Goal: Task Accomplishment & Management: Use online tool/utility

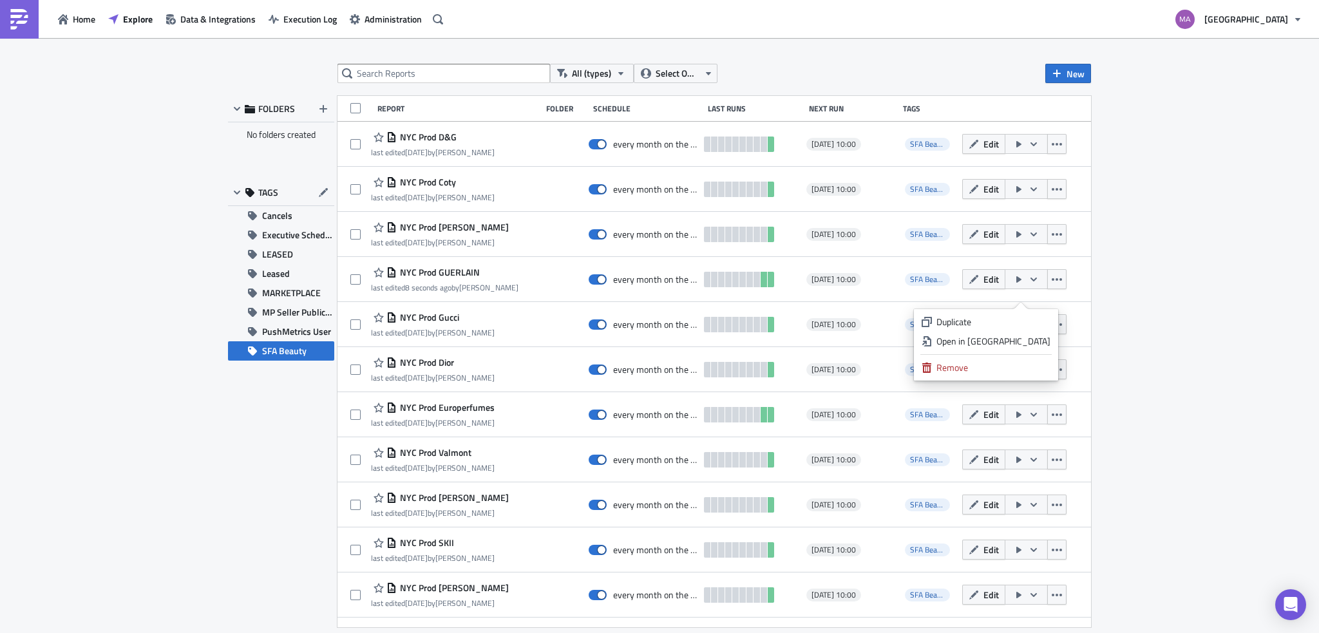
scroll to position [1838, 0]
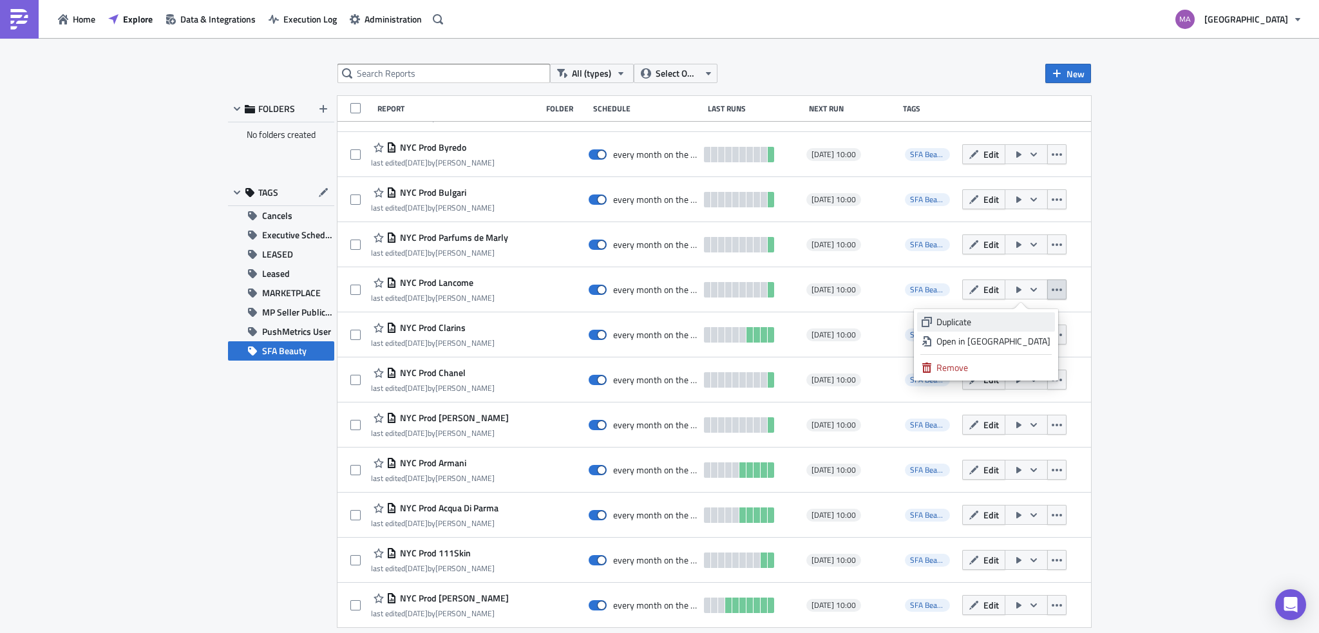
click at [995, 321] on div "Duplicate" at bounding box center [993, 322] width 114 height 13
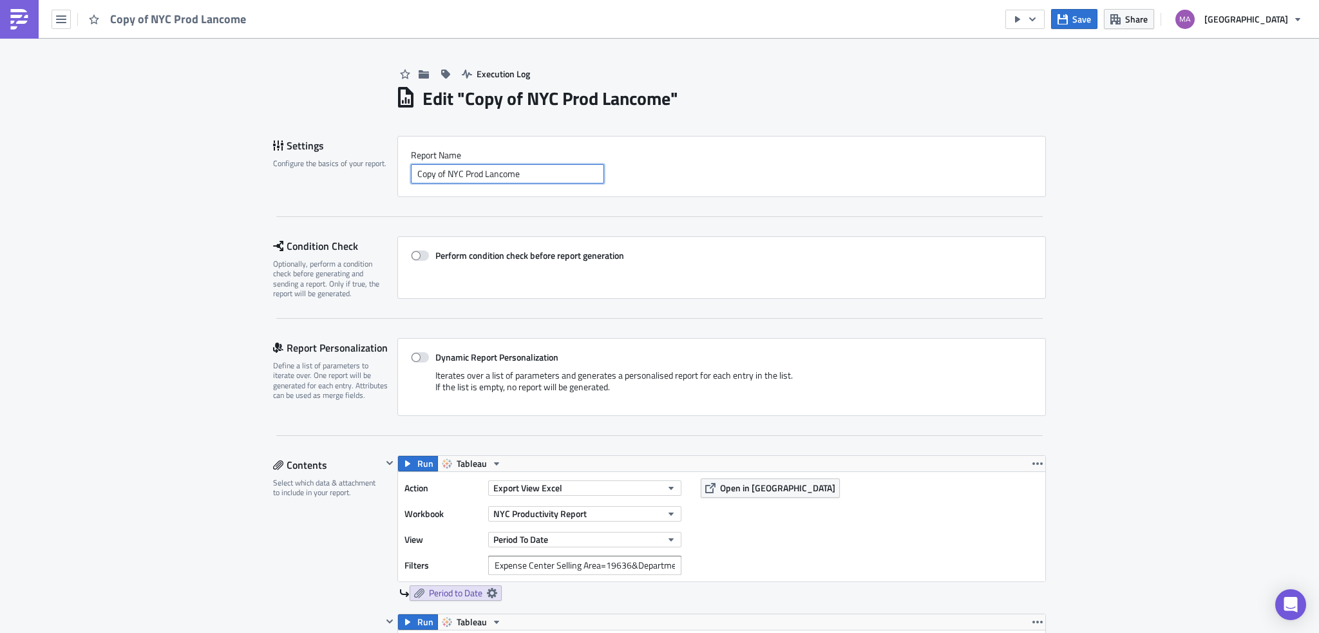
click at [462, 183] on input "Copy of NYC Prod Lancome" at bounding box center [507, 173] width 193 height 19
drag, startPoint x: 443, startPoint y: 176, endPoint x: 331, endPoint y: 181, distance: 112.2
click at [334, 181] on div "Settings Configure the basics of your report. Report Nam﻿e Copy of NYC Prod Lan…" at bounding box center [659, 166] width 773 height 61
click at [464, 169] on input "NYC Prod Lancome" at bounding box center [507, 173] width 193 height 19
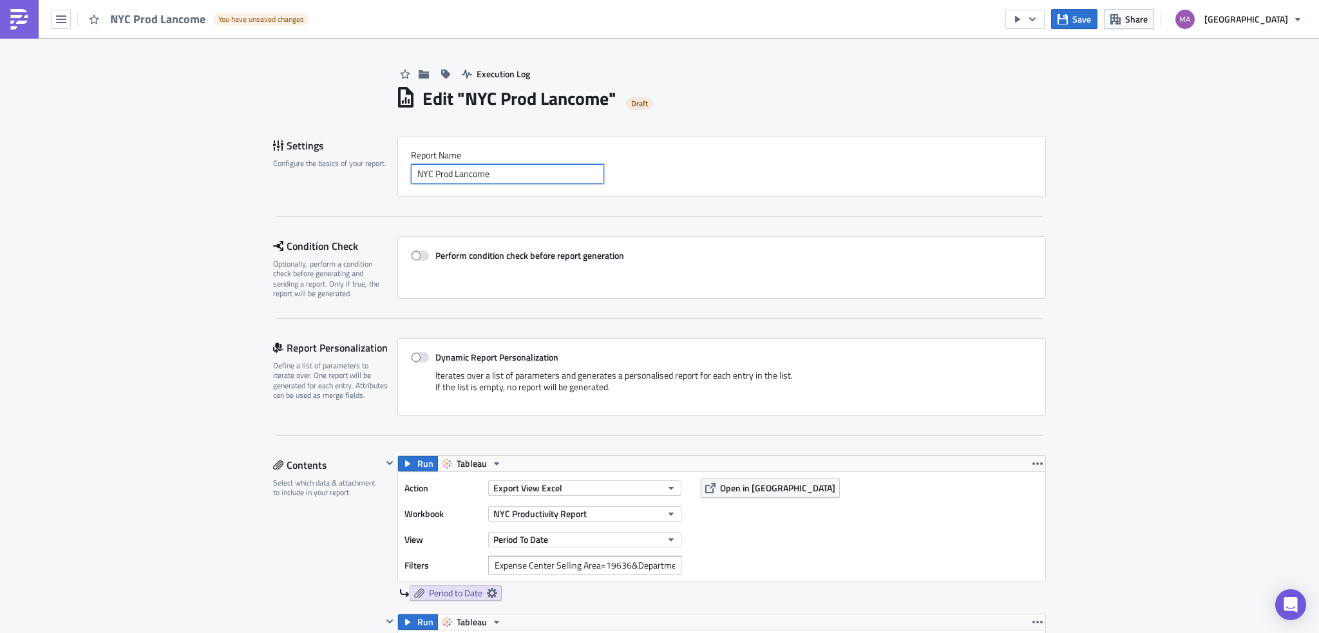
paste input "Kiehls"
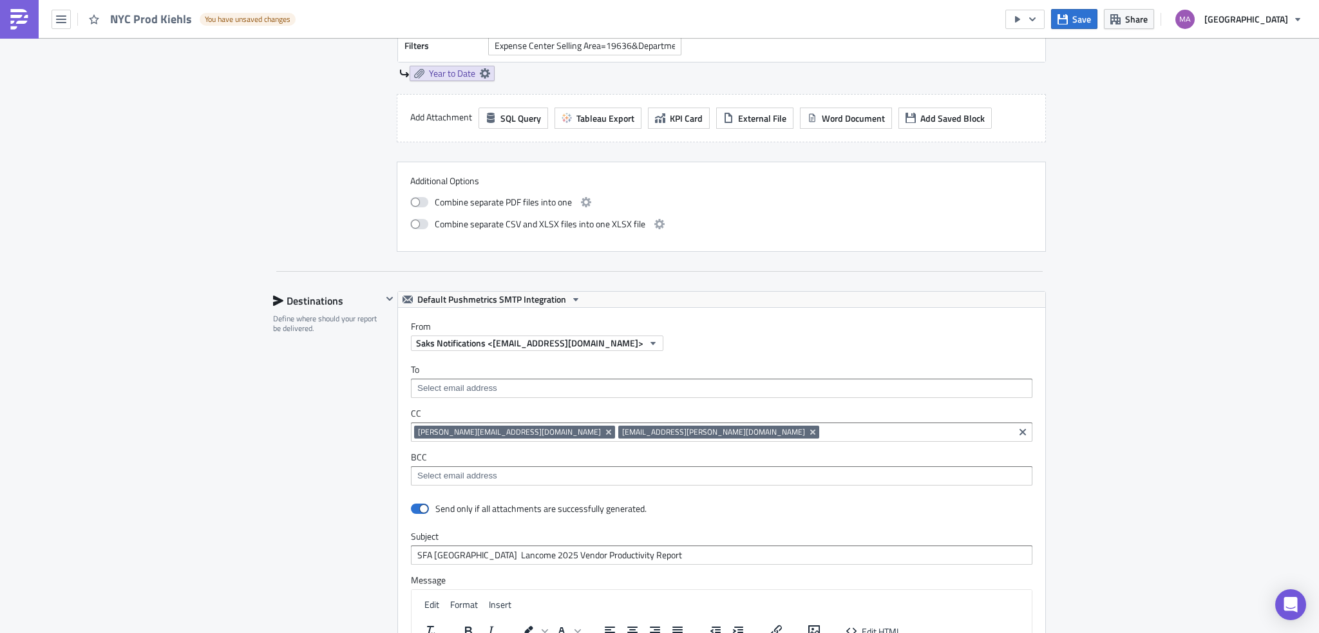
scroll to position [708, 0]
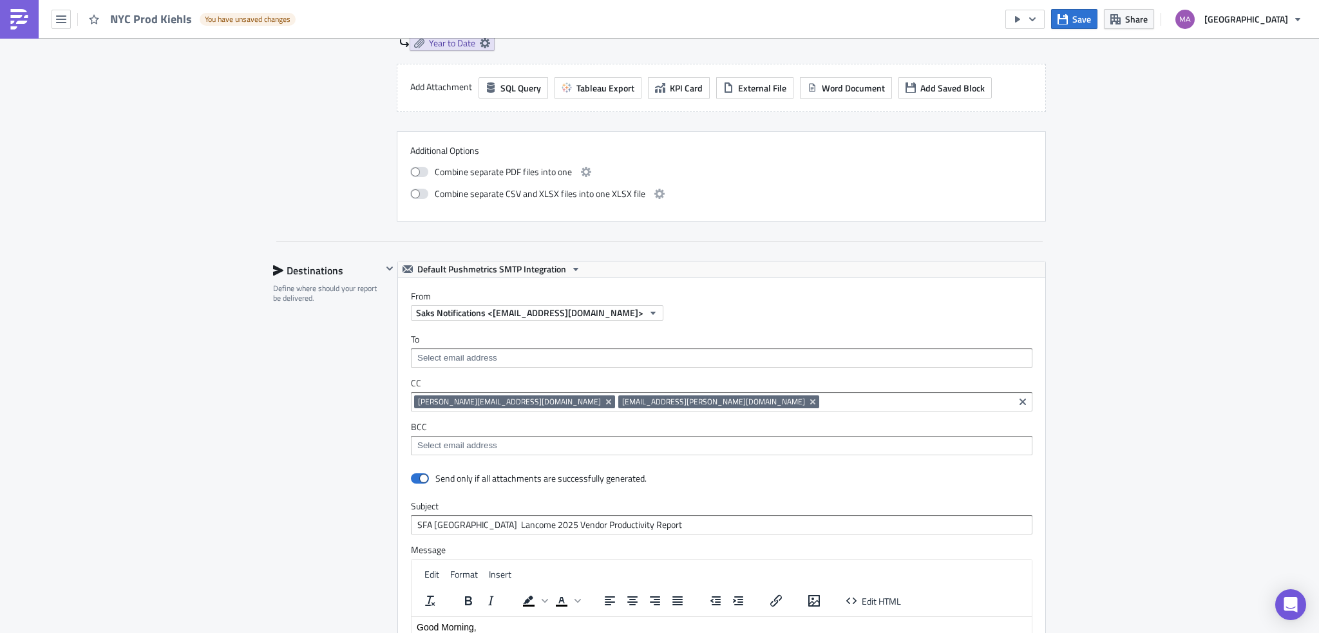
type input "NYC Prod Kiehls"
click at [454, 527] on input "SFA [GEOGRAPHIC_DATA] Lancome 2025 Vendor Productivity Report" at bounding box center [722, 524] width 622 height 19
click at [455, 527] on input "SFA [GEOGRAPHIC_DATA] Lancome 2025 Vendor Productivity Report" at bounding box center [722, 524] width 622 height 19
paste input "Kiehls"
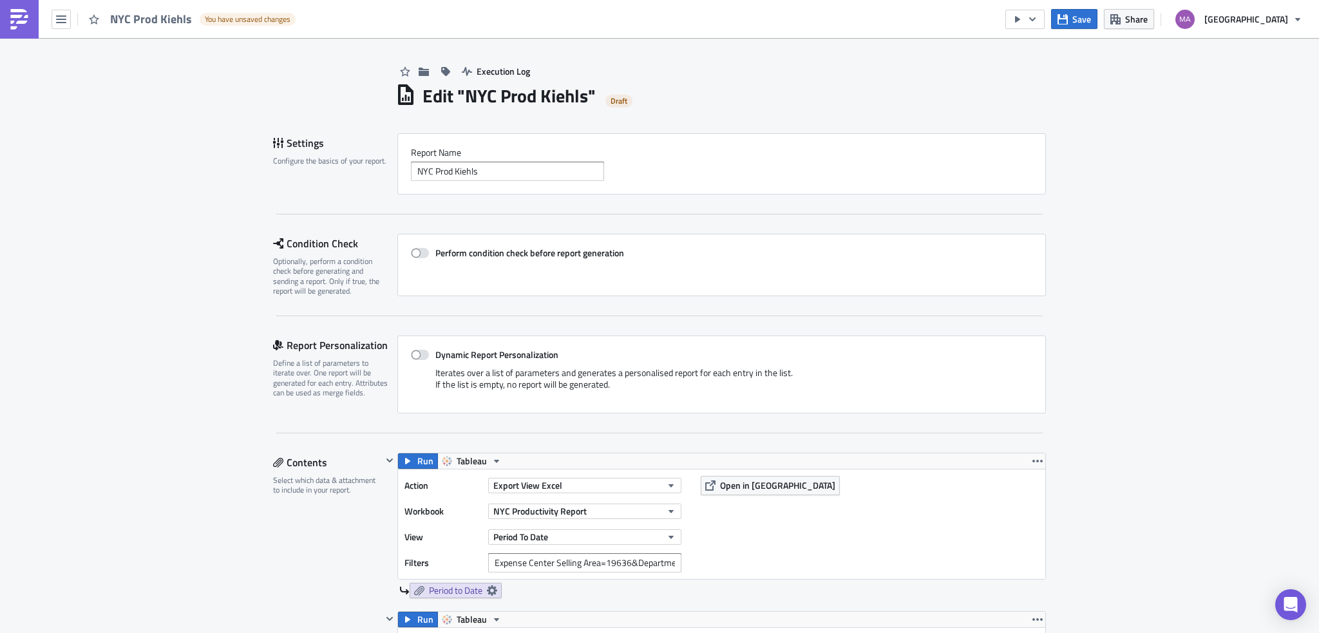
scroll to position [0, 0]
type input "SFA [GEOGRAPHIC_DATA] Kiehls 2025 Vendor Productivity Report"
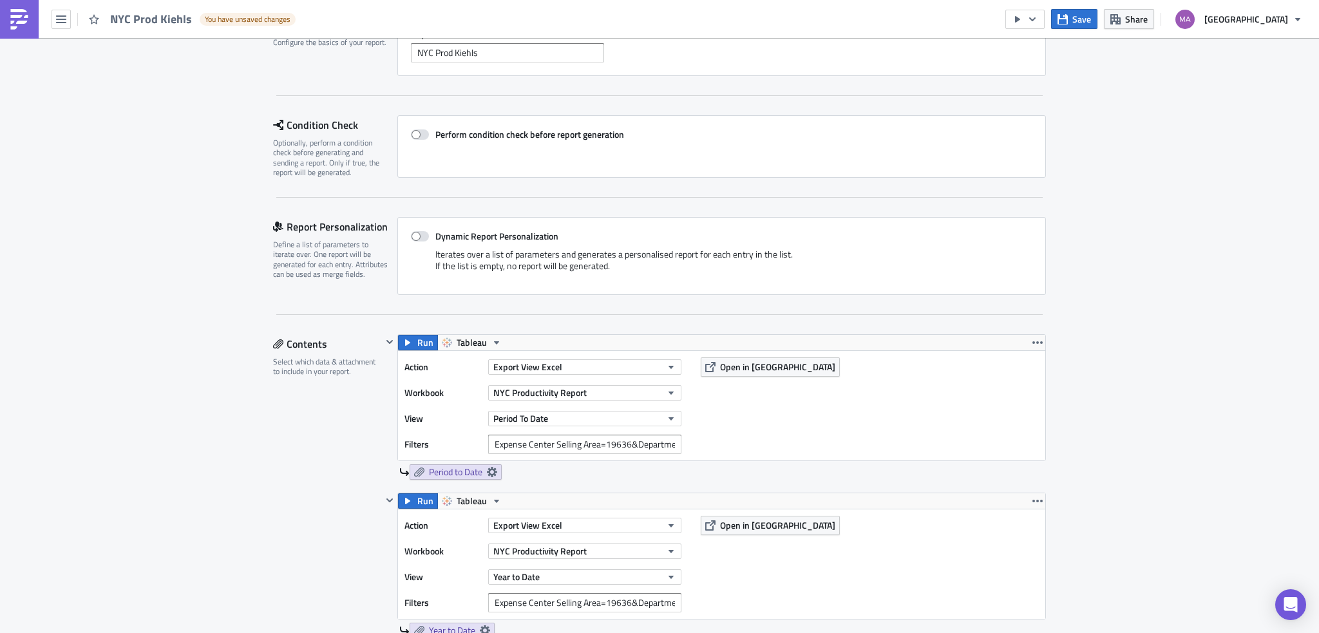
scroll to position [129, 0]
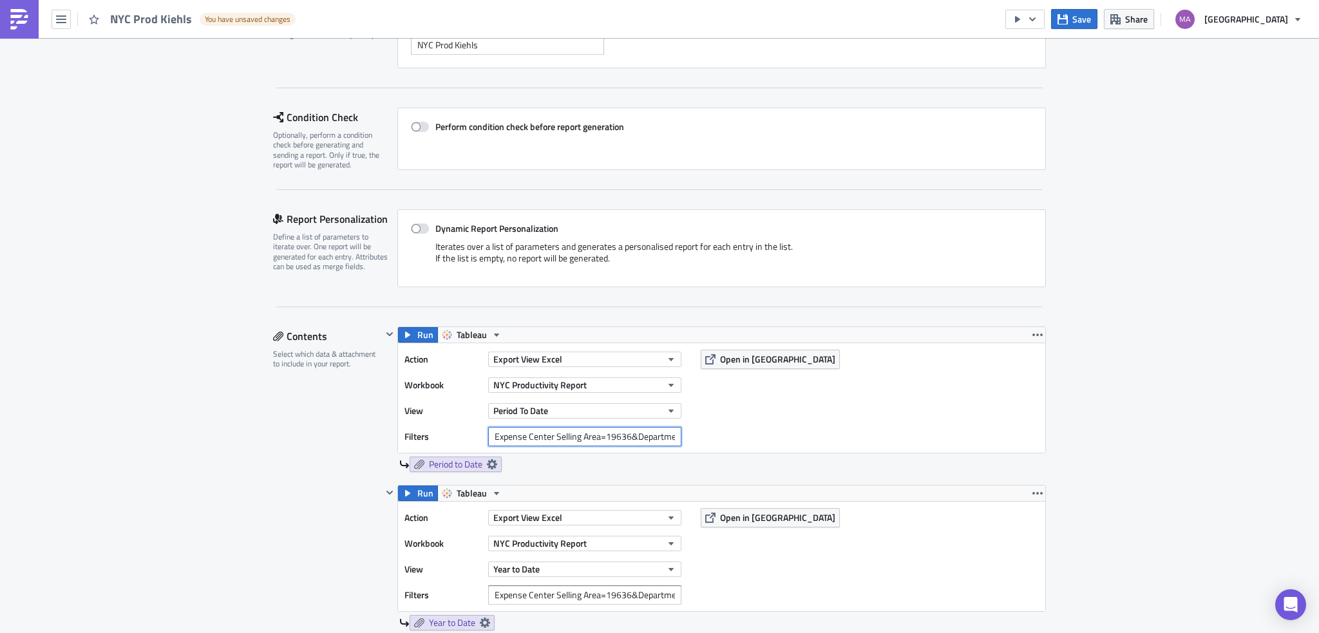
drag, startPoint x: 623, startPoint y: 436, endPoint x: 654, endPoint y: 458, distance: 37.9
click at [623, 436] on input "Expense Center Selling Area=19636&Department Number=255" at bounding box center [584, 436] width 193 height 19
drag, startPoint x: 616, startPoint y: 435, endPoint x: 683, endPoint y: 437, distance: 67.0
click at [683, 437] on div "Filters Expense Center Selling Area=19655&Department Number=255" at bounding box center [545, 436] width 283 height 19
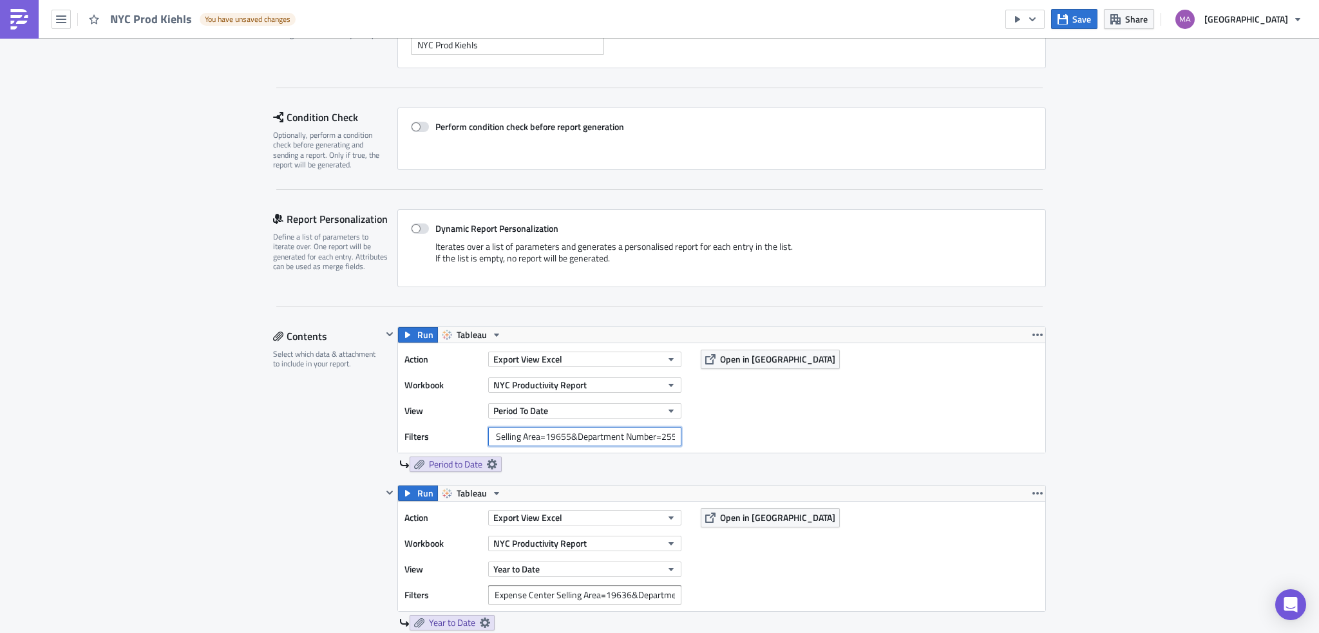
click at [658, 435] on input "Expense Center Selling Area=19655&Department Number=255" at bounding box center [584, 436] width 193 height 19
click at [669, 435] on input "Expense Center Selling Area=19655&Department Number=255" at bounding box center [584, 436] width 193 height 19
click at [586, 440] on input "Expense Center Selling Area=19655&Department Number=279" at bounding box center [584, 436] width 193 height 19
click at [585, 441] on input "Expense Center Selling Area=19655&Department Number=279" at bounding box center [584, 436] width 193 height 19
click at [586, 441] on input "Expense Center Selling Area=19655&Department Number=279" at bounding box center [584, 436] width 193 height 19
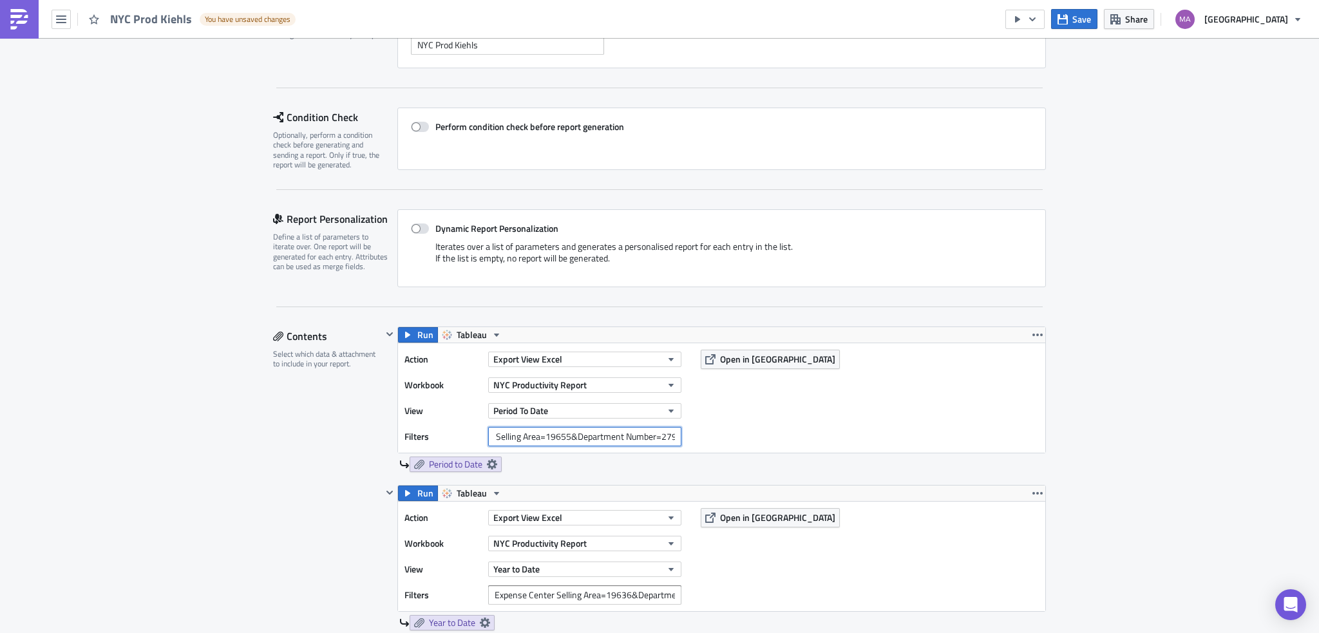
click at [586, 441] on input "Expense Center Selling Area=19655&Department Number=279" at bounding box center [584, 436] width 193 height 19
type input "Expense Center Selling Area=19655&Department Number=279"
click at [546, 592] on input "Expense Center Selling Area=19636&Department Number=255" at bounding box center [584, 594] width 193 height 19
click at [545, 592] on input "Expense Center Selling Area=19636&Department Number=255" at bounding box center [584, 594] width 193 height 19
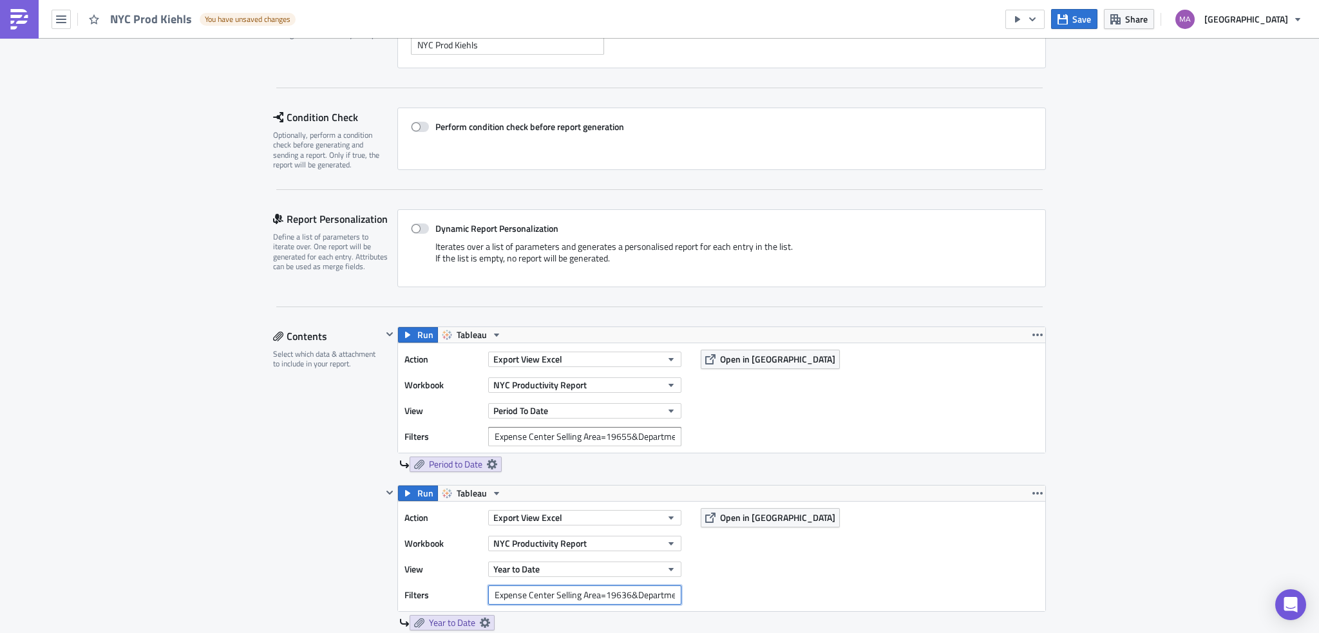
click at [545, 592] on input "Expense Center Selling Area=19636&Department Number=255" at bounding box center [584, 594] width 193 height 19
paste input "55&Department Number=279"
type input "Expense Center Selling Area=19655&Department Number=279"
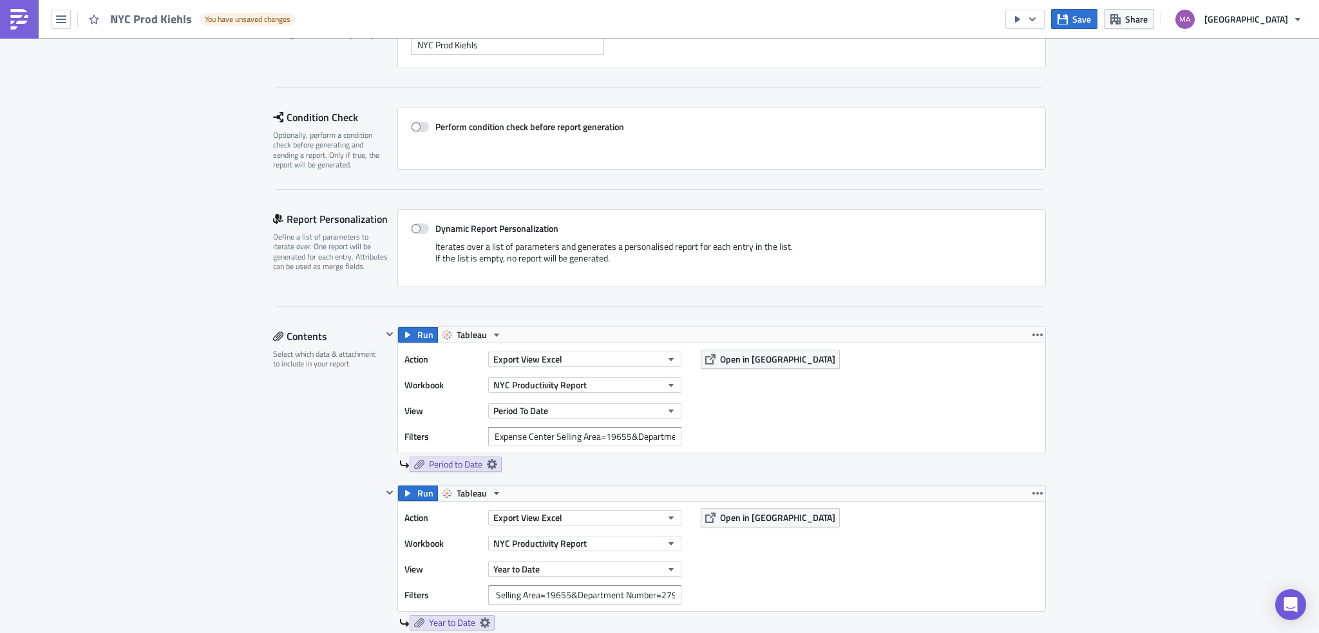
click at [714, 580] on div "Action Export View Excel Workbook [GEOGRAPHIC_DATA] Productivity Report View Ye…" at bounding box center [721, 556] width 647 height 109
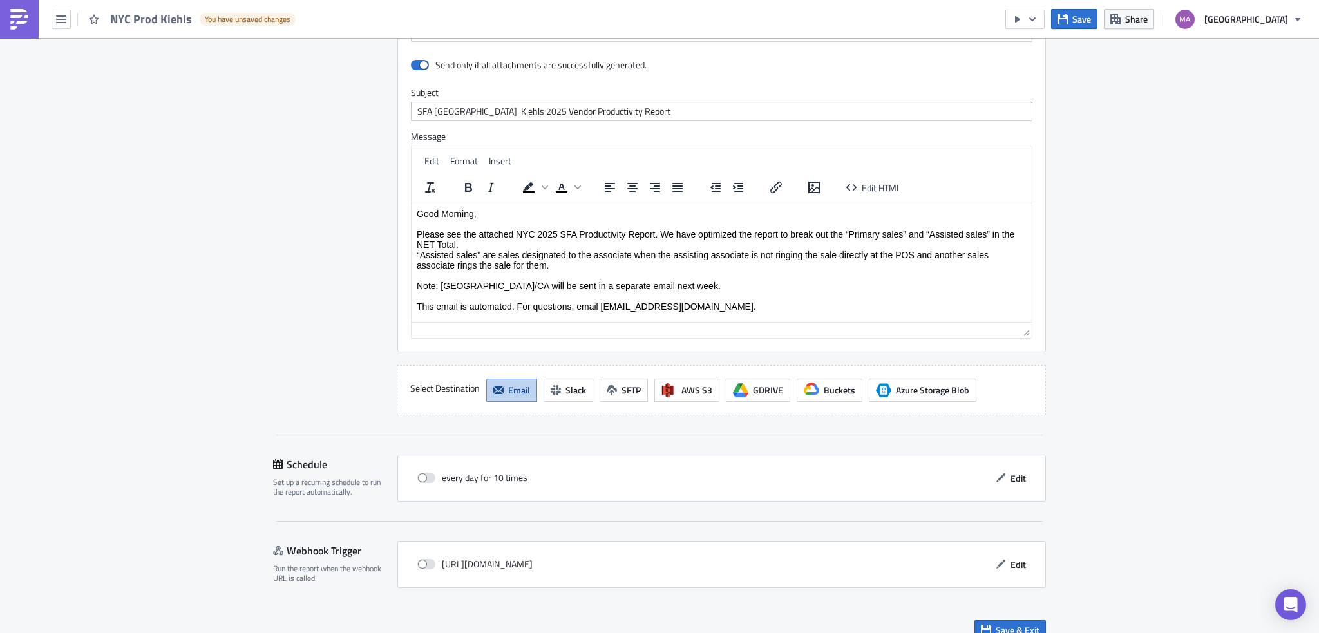
scroll to position [1137, 0]
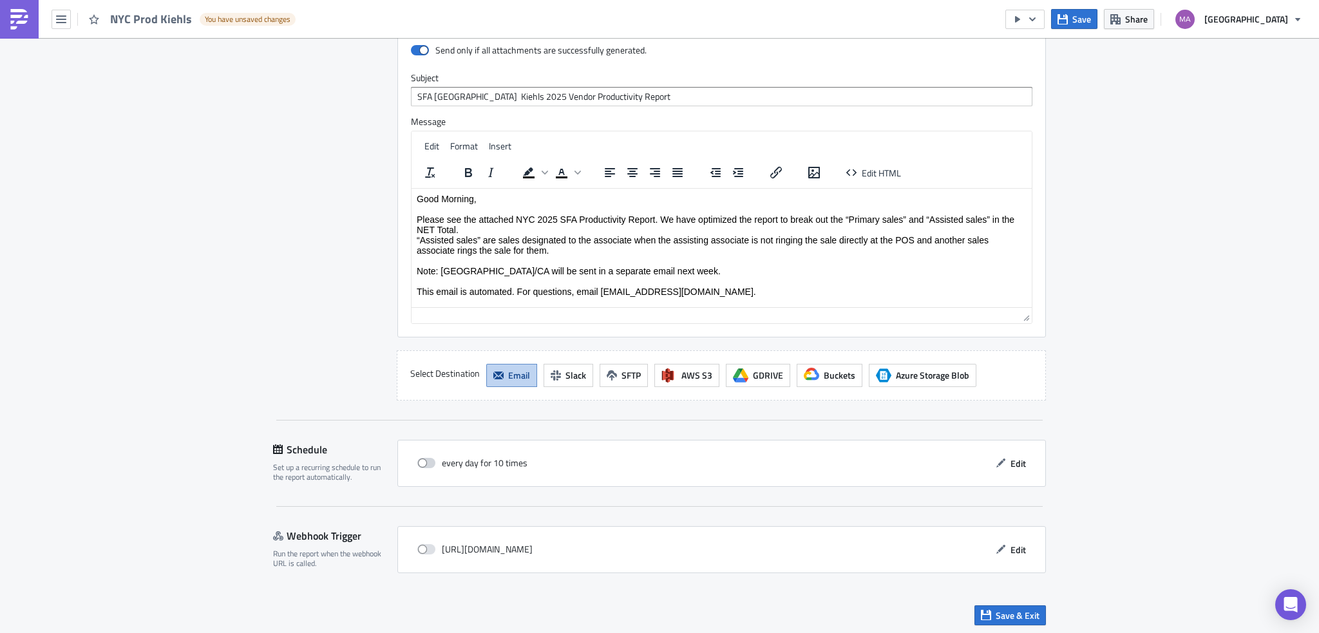
click at [428, 461] on span at bounding box center [426, 463] width 18 height 10
click at [428, 461] on input "checkbox" at bounding box center [424, 463] width 8 height 8
checkbox input "true"
click at [1025, 461] on button "Edit" at bounding box center [1010, 463] width 43 height 20
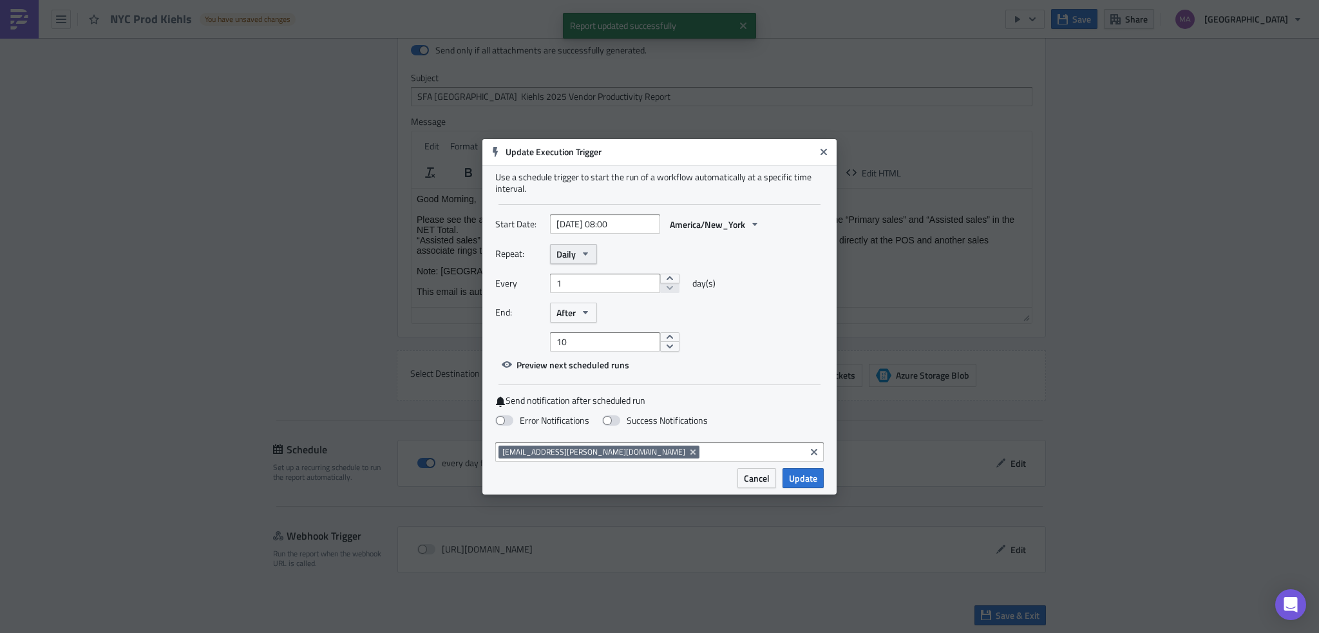
click at [572, 249] on span "Daily" at bounding box center [565, 254] width 19 height 14
click at [582, 298] on div "Monthly" at bounding box center [611, 296] width 107 height 13
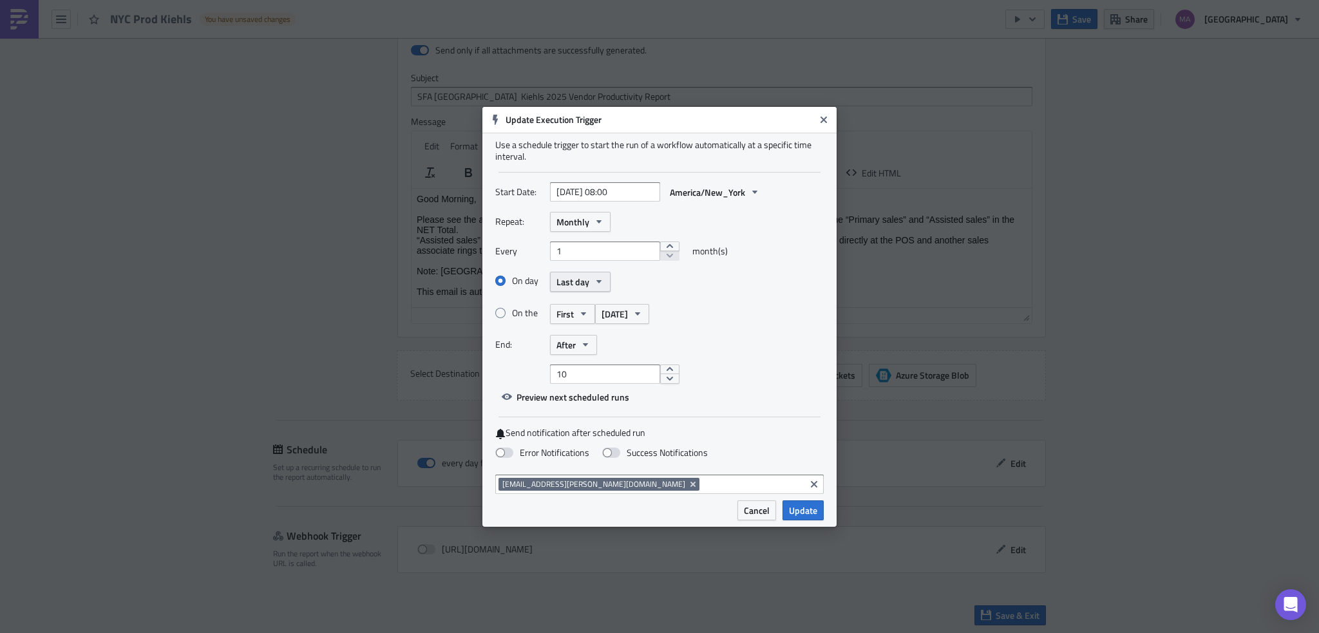
click at [581, 287] on span "Last day" at bounding box center [572, 282] width 33 height 14
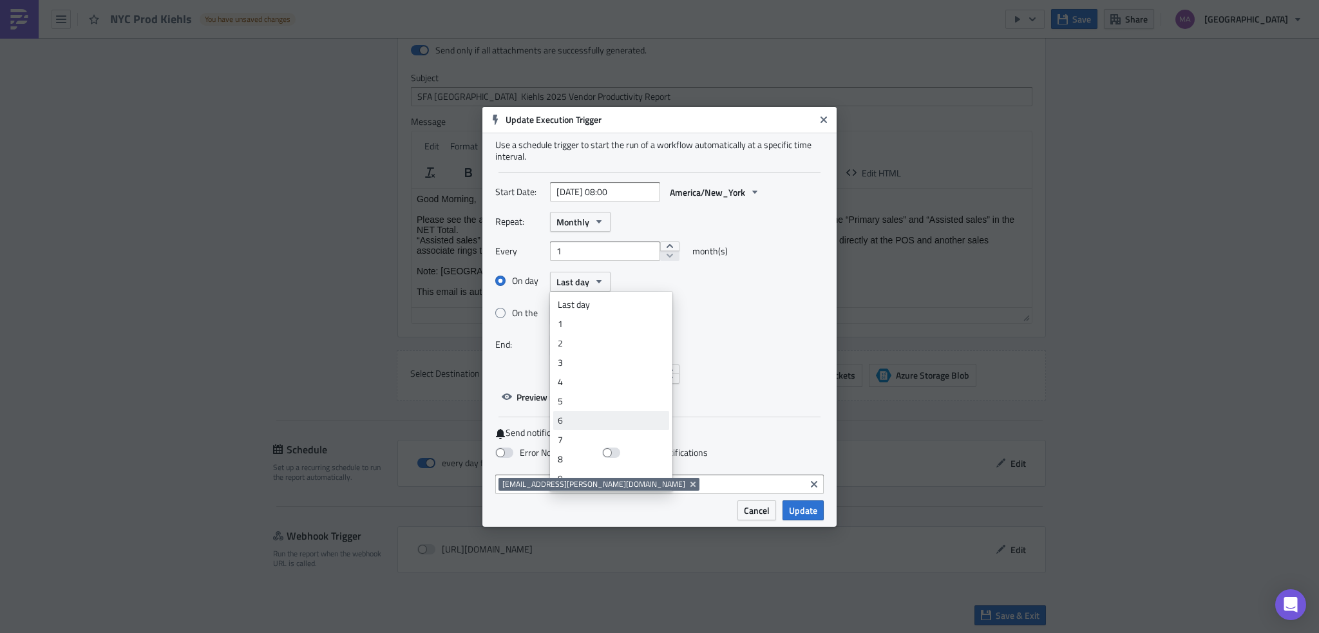
click at [576, 415] on div "6" at bounding box center [611, 420] width 107 height 13
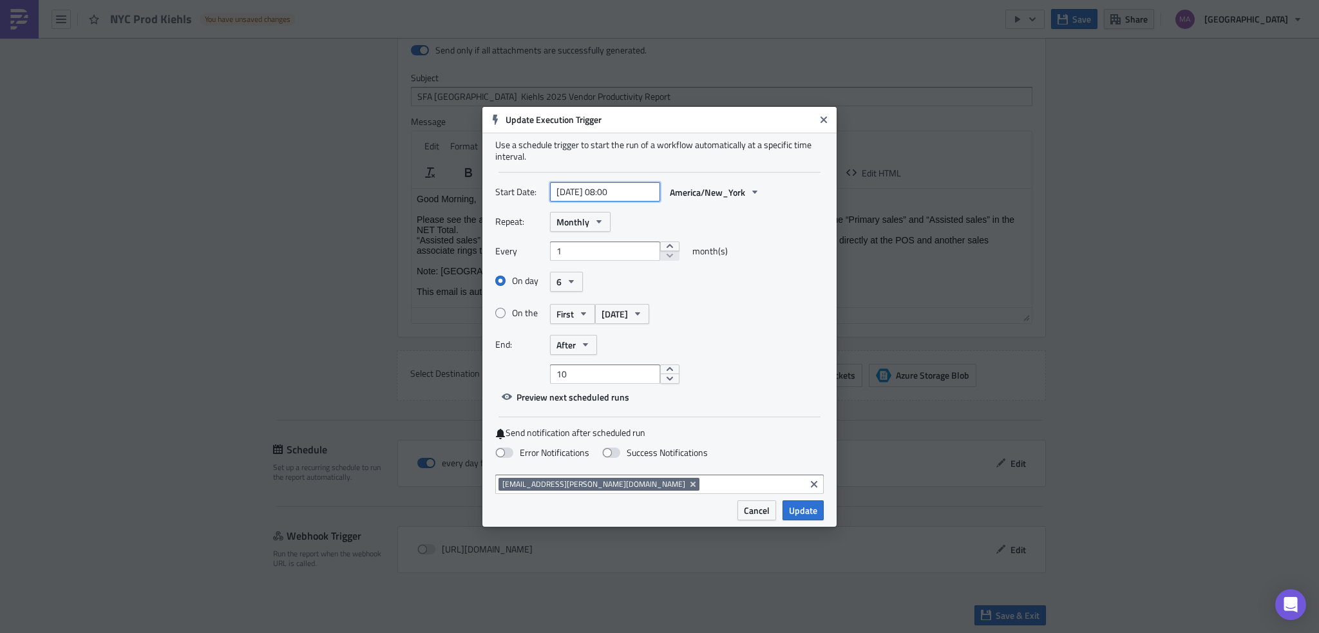
select select "9"
select select "2025"
click at [605, 195] on input "[DATE] 08:00" at bounding box center [605, 191] width 110 height 19
type input "[DATE] 10:00"
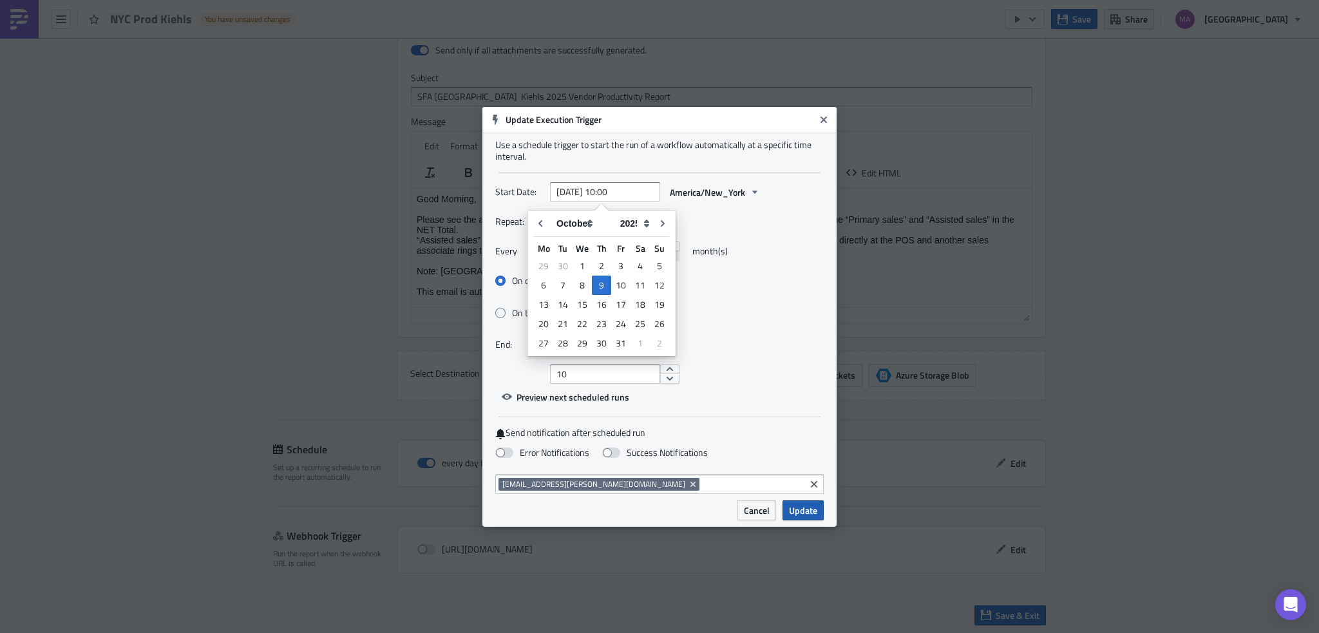
click at [817, 515] on span "Update" at bounding box center [803, 511] width 28 height 14
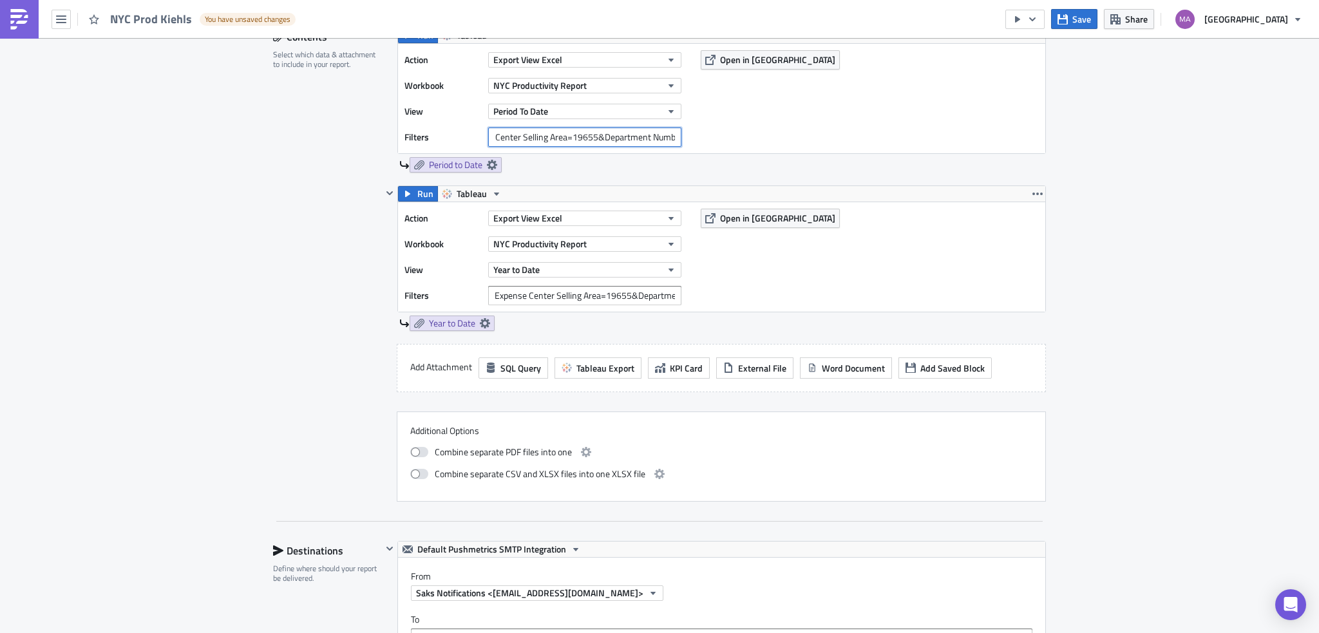
scroll to position [0, 61]
drag, startPoint x: 614, startPoint y: 138, endPoint x: 693, endPoint y: 154, distance: 80.8
click at [699, 146] on div "Action Export View Excel Workbook [GEOGRAPHIC_DATA] Productivity Report View Pe…" at bounding box center [721, 98] width 647 height 109
drag, startPoint x: 653, startPoint y: 298, endPoint x: 732, endPoint y: 290, distance: 78.9
click at [732, 290] on div "Action Export View Excel Workbook [GEOGRAPHIC_DATA] Productivity Report View Ye…" at bounding box center [721, 256] width 647 height 109
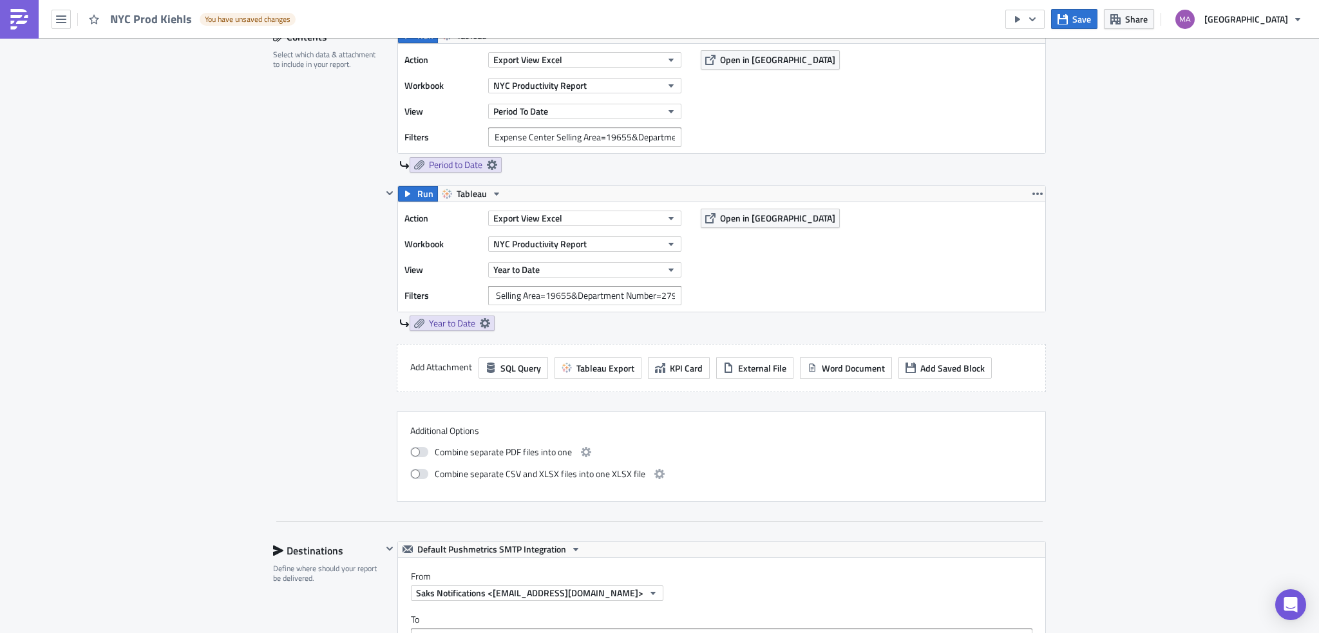
click at [732, 290] on div "Action Export View Excel Workbook [GEOGRAPHIC_DATA] Productivity Report View Ye…" at bounding box center [721, 256] width 647 height 109
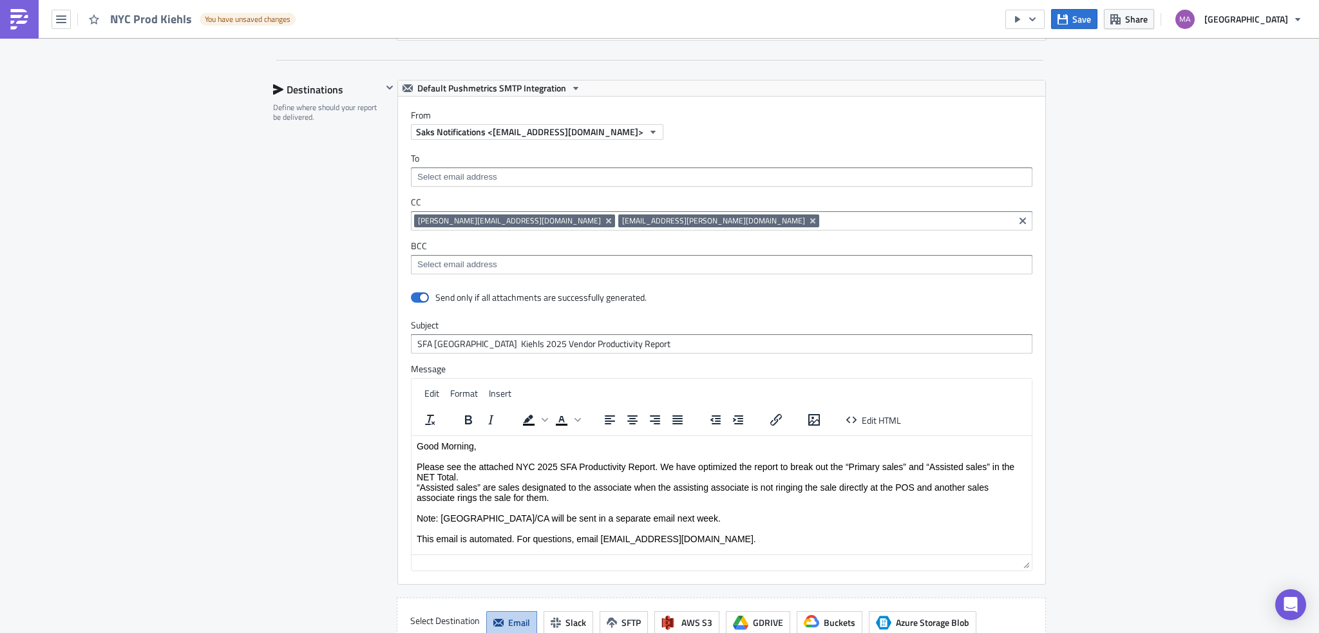
scroll to position [1137, 0]
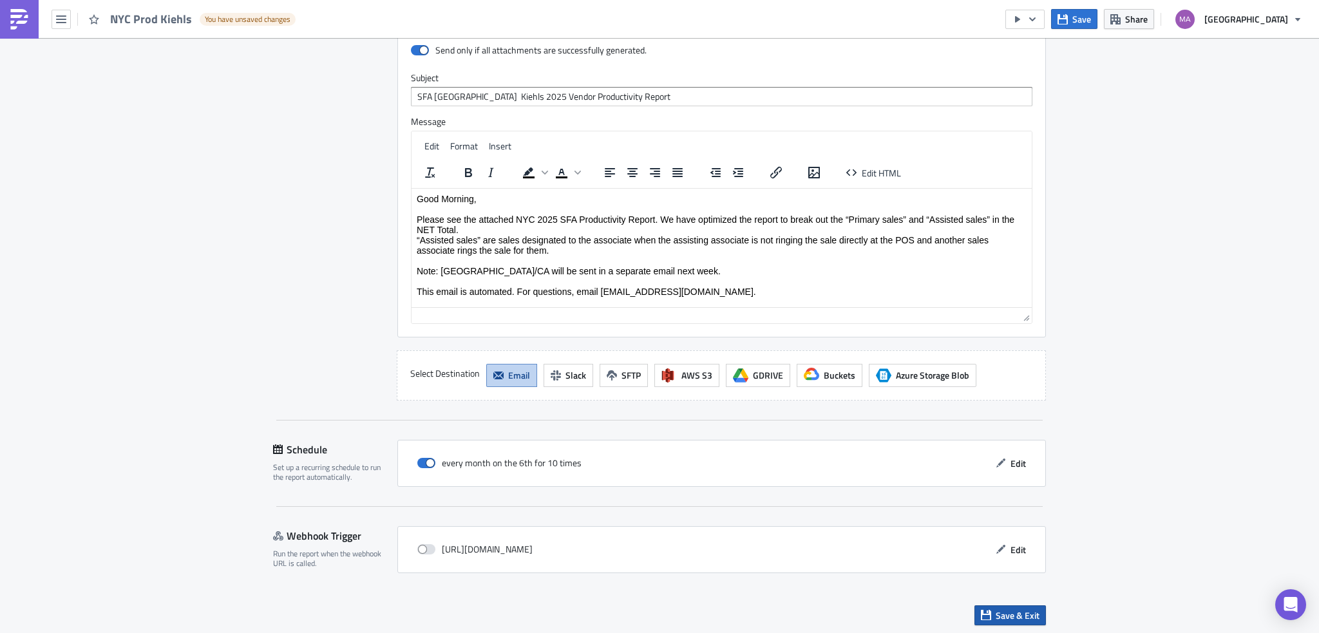
click at [996, 618] on span "Save & Exit" at bounding box center [1018, 616] width 44 height 14
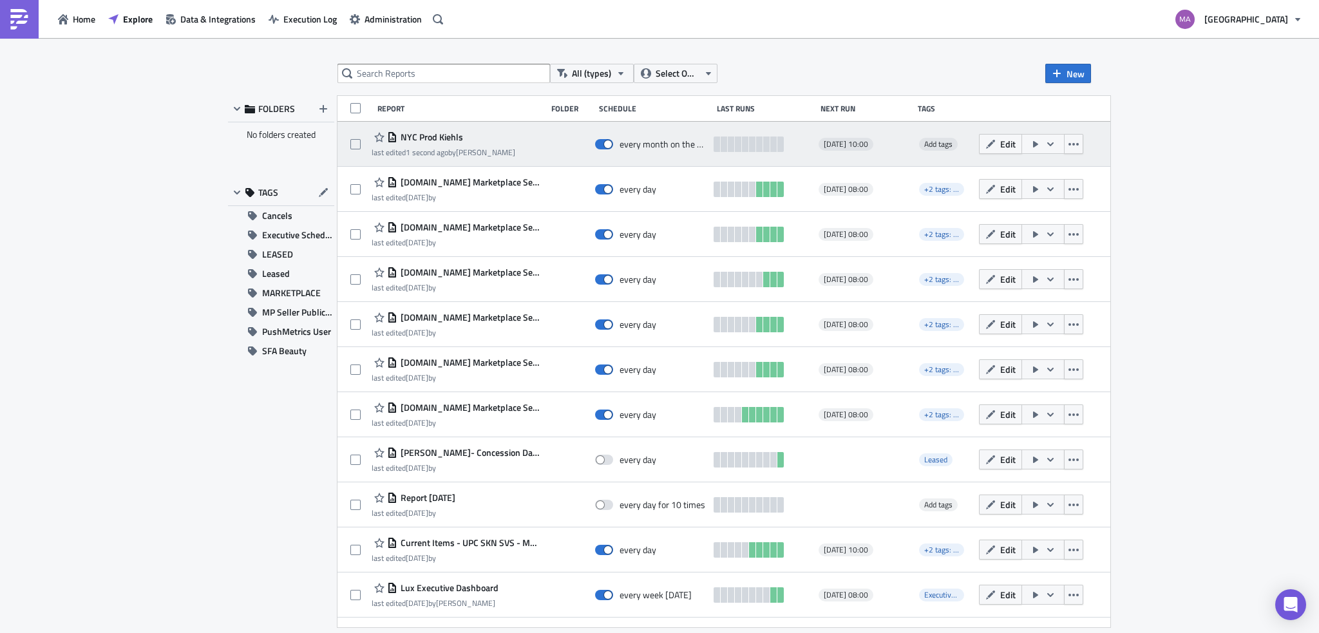
click at [1031, 147] on icon "button" at bounding box center [1036, 144] width 10 height 10
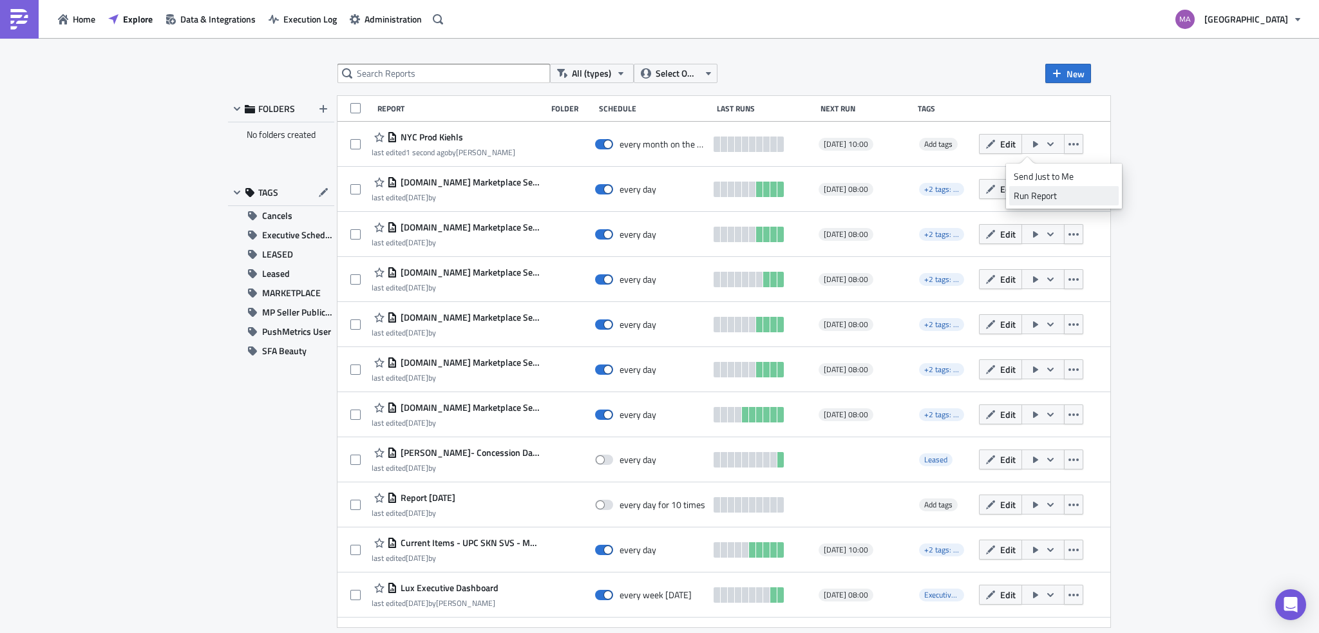
click at [1028, 196] on div "Run Report" at bounding box center [1064, 195] width 100 height 13
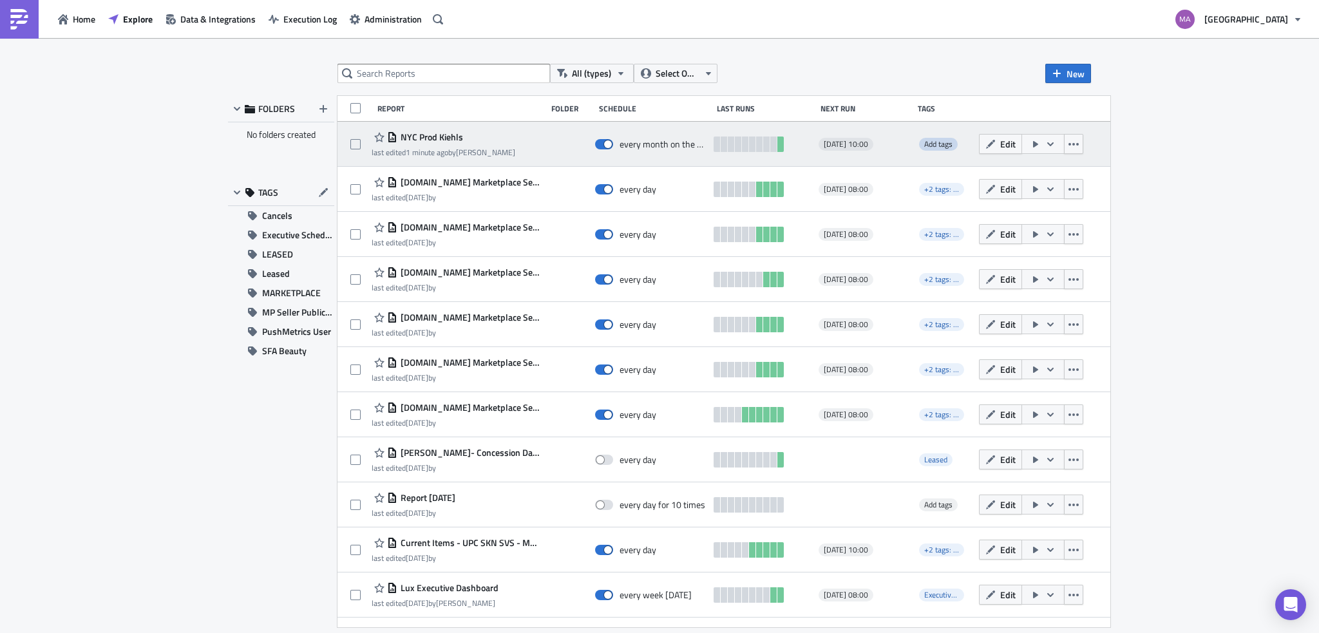
click at [924, 143] on span "Add tags" at bounding box center [938, 144] width 28 height 12
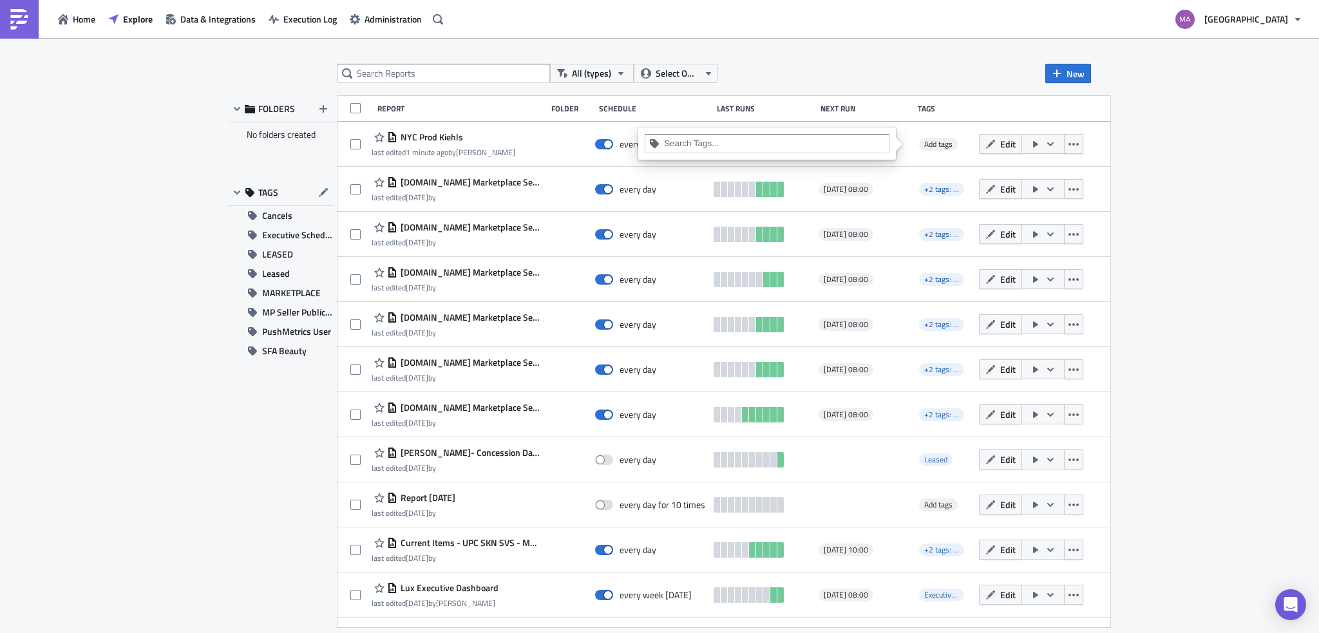
click at [829, 140] on input at bounding box center [774, 143] width 221 height 13
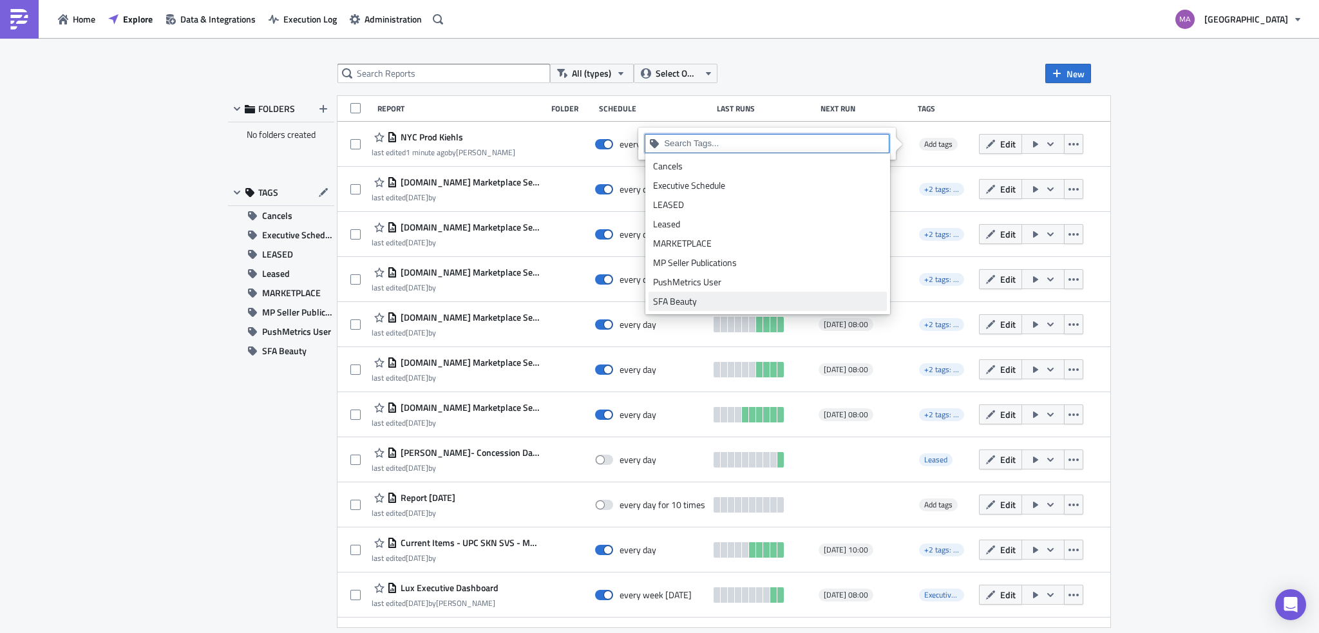
click at [743, 301] on div "SFA Beauty" at bounding box center [767, 301] width 229 height 13
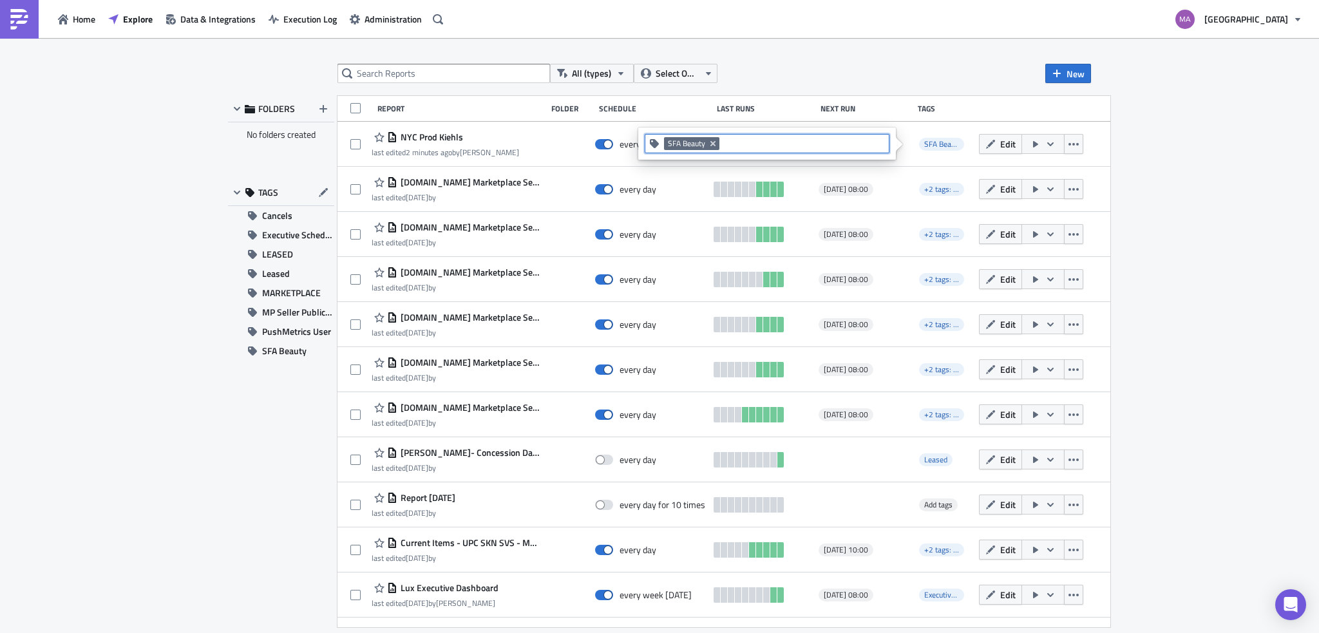
click at [1177, 261] on div "All (types) Select Owner New FOLDERS No folders created TAGS Cancels Executive …" at bounding box center [659, 336] width 1319 height 597
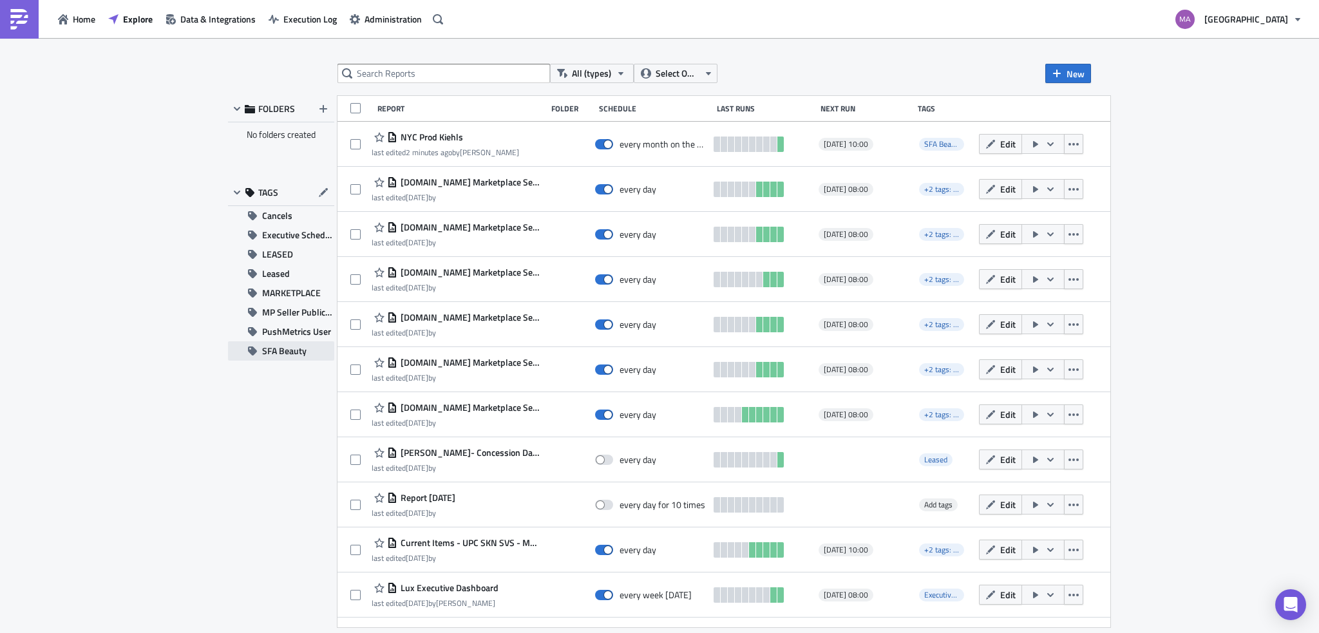
click at [294, 355] on span "SFA Beauty" at bounding box center [284, 350] width 44 height 19
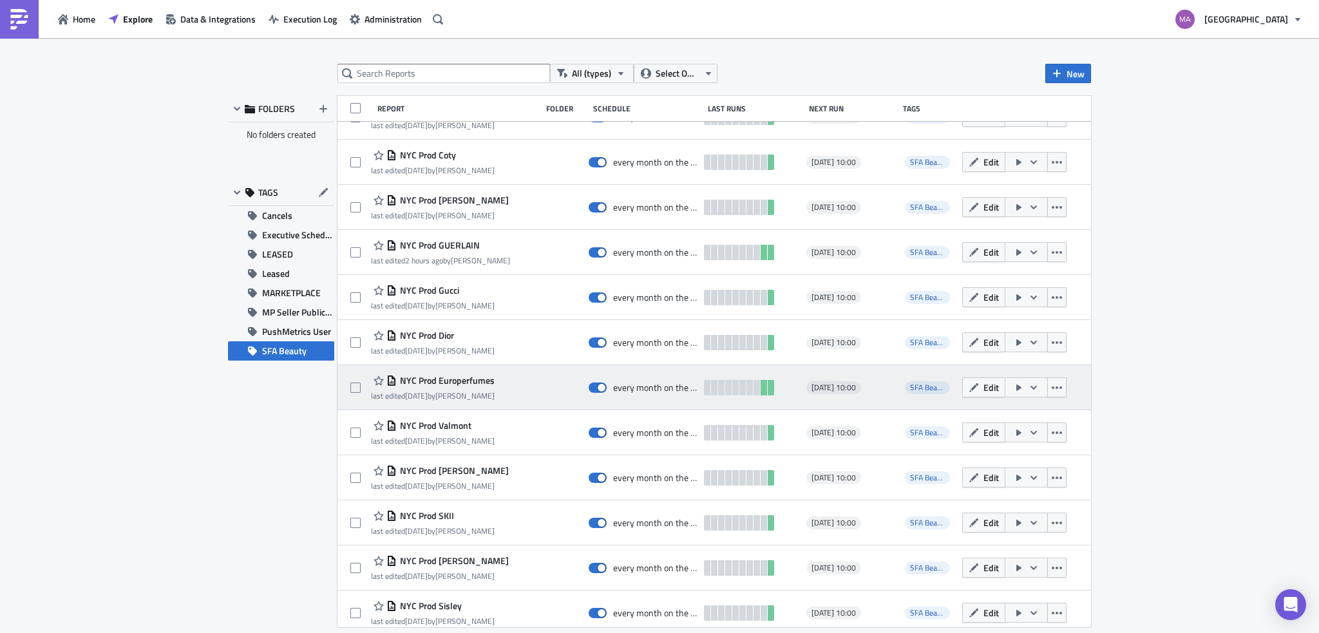
scroll to position [202, 0]
